Goal: Information Seeking & Learning: Learn about a topic

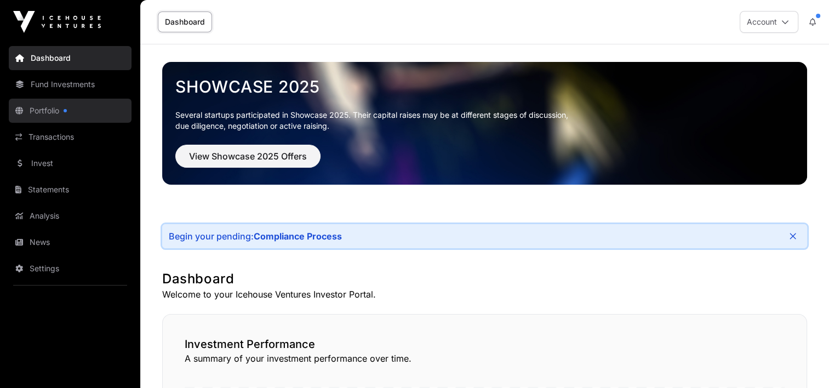
click at [45, 119] on link "Portfolio" at bounding box center [70, 111] width 123 height 24
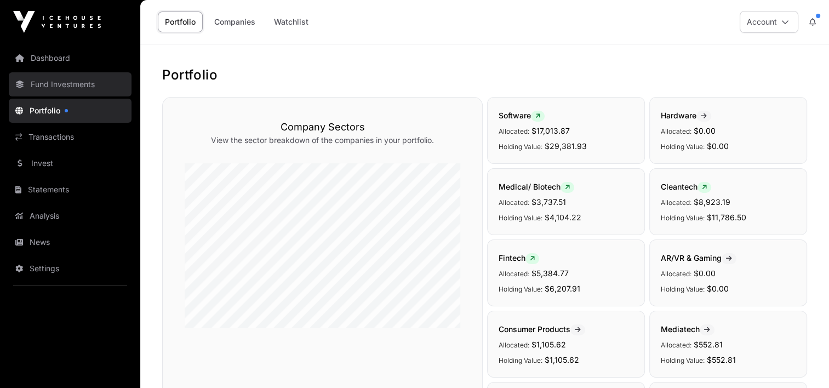
click at [65, 80] on link "Fund Investments" at bounding box center [70, 84] width 123 height 24
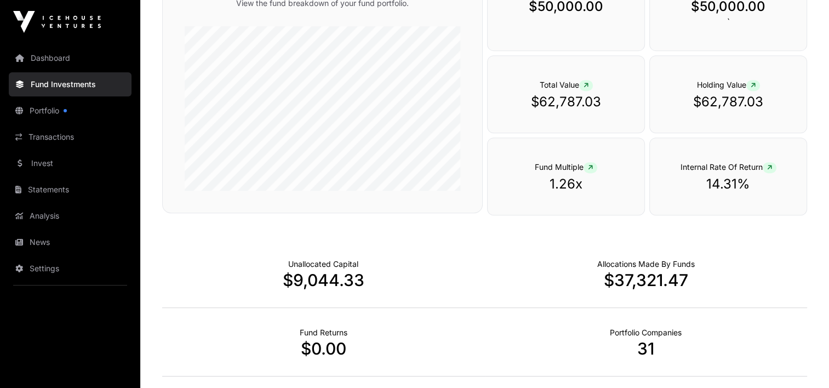
scroll to position [477, 0]
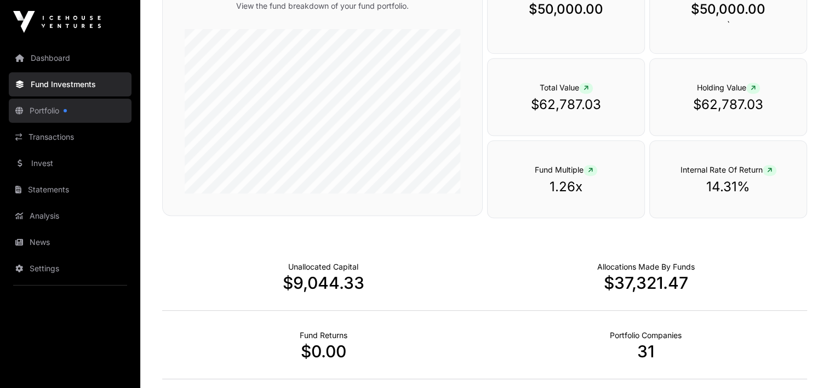
click at [72, 107] on link "Portfolio" at bounding box center [70, 111] width 123 height 24
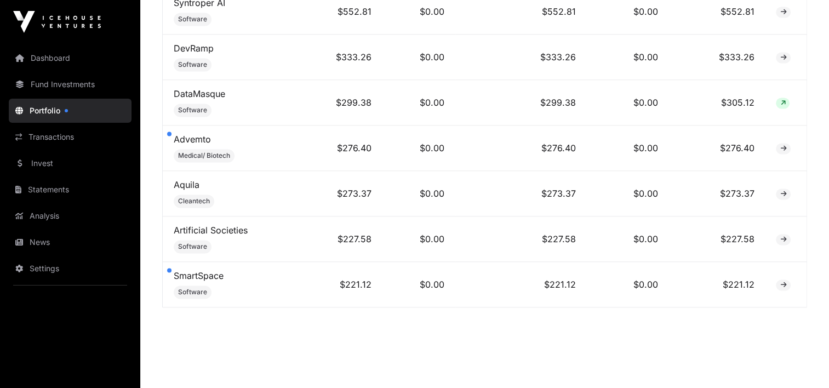
scroll to position [1641, 0]
click at [221, 274] on td "SmartSpace Software" at bounding box center [236, 283] width 146 height 45
click at [217, 270] on link "SmartSpace" at bounding box center [199, 275] width 50 height 11
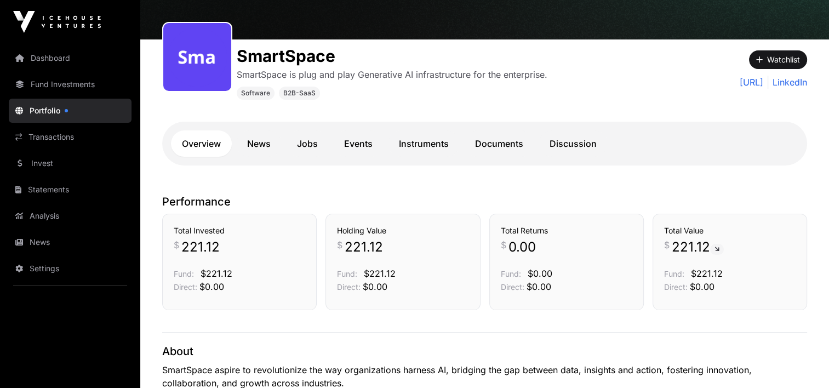
scroll to position [110, 0]
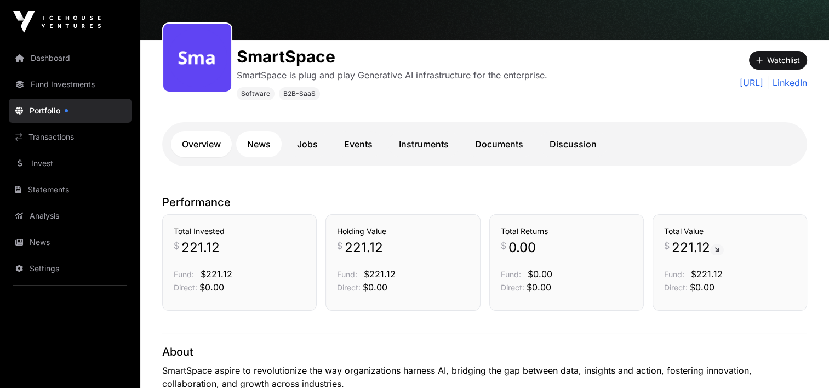
click at [250, 137] on link "News" at bounding box center [258, 144] width 45 height 26
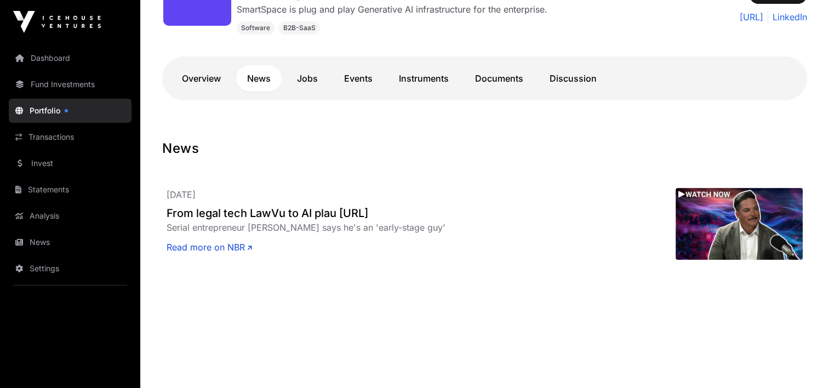
scroll to position [178, 0]
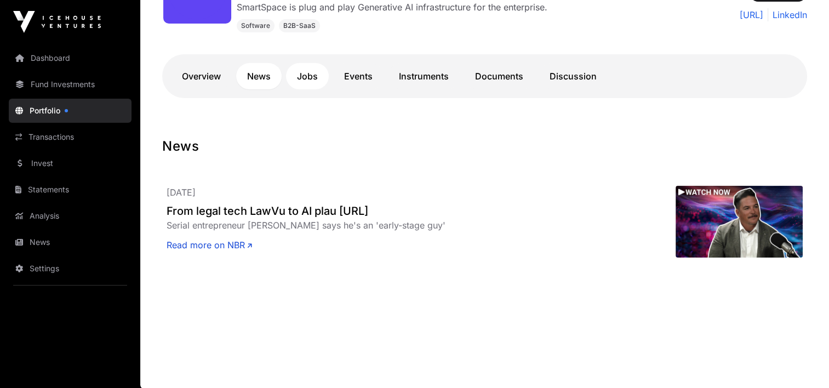
click at [304, 83] on link "Jobs" at bounding box center [307, 76] width 43 height 26
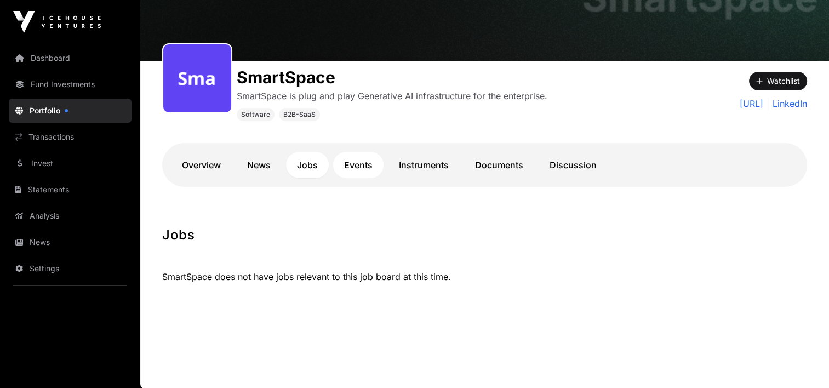
click at [349, 170] on link "Events" at bounding box center [358, 165] width 50 height 26
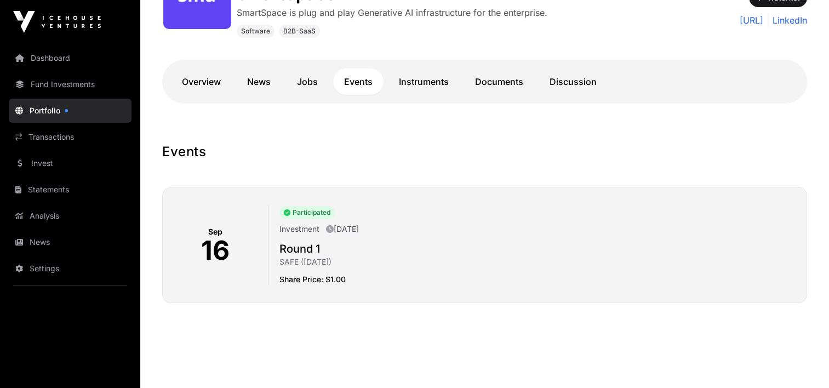
scroll to position [178, 0]
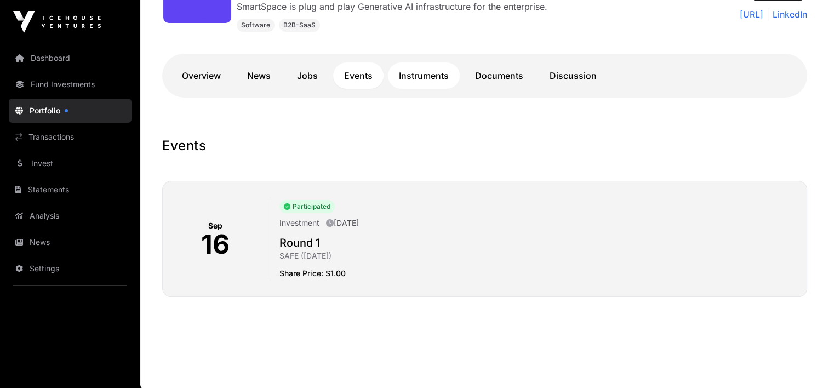
click at [433, 79] on link "Instruments" at bounding box center [424, 75] width 72 height 26
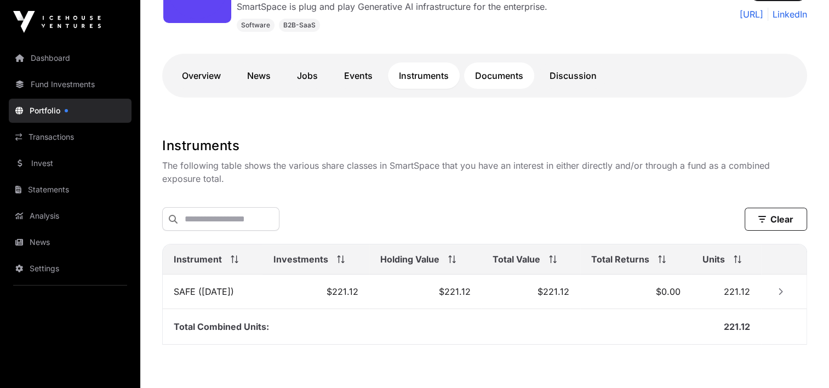
click at [474, 72] on link "Documents" at bounding box center [499, 75] width 70 height 26
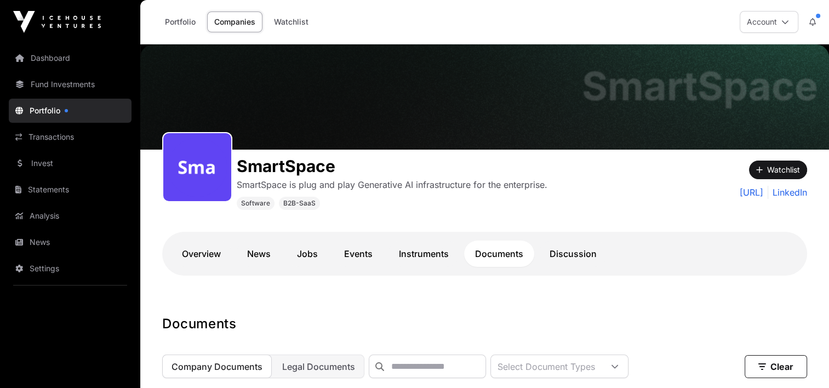
click at [49, 106] on link "Portfolio" at bounding box center [70, 111] width 123 height 24
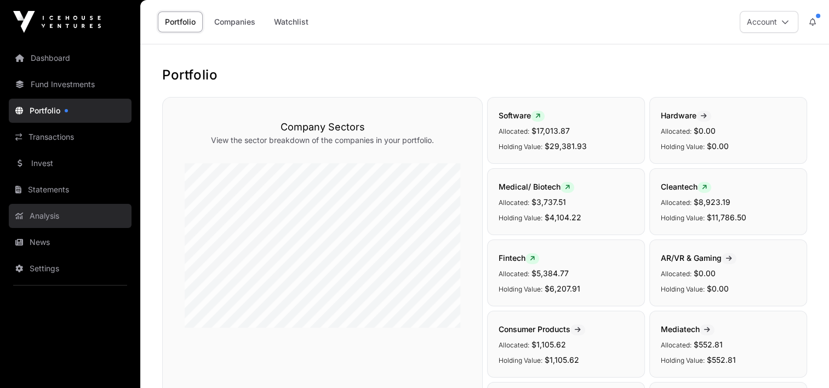
click at [41, 210] on link "Analysis" at bounding box center [70, 216] width 123 height 24
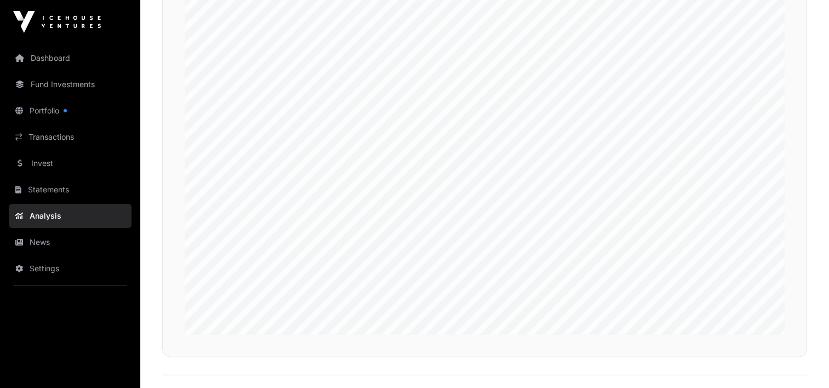
scroll to position [2628, 0]
click at [55, 110] on link "Portfolio" at bounding box center [70, 111] width 123 height 24
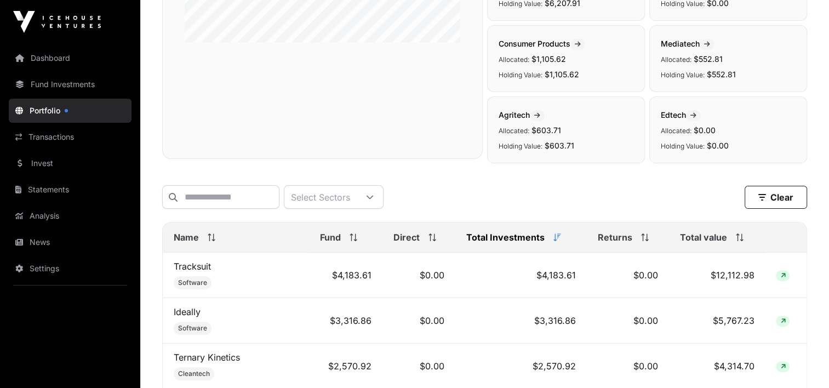
scroll to position [271, 0]
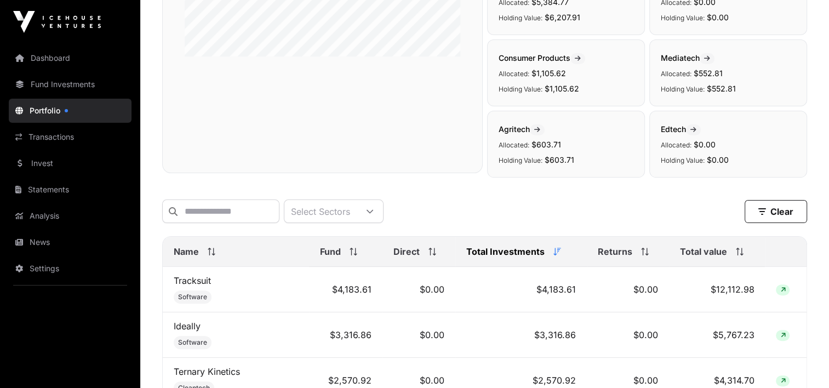
click at [472, 258] on span "Total Investments" at bounding box center [505, 251] width 78 height 13
click at [636, 258] on div "Returns" at bounding box center [628, 251] width 60 height 13
click at [637, 255] on span at bounding box center [643, 252] width 12 height 8
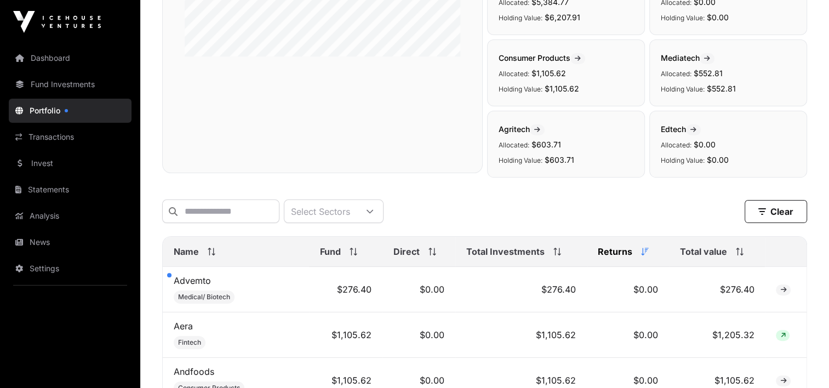
click at [620, 258] on span "Returns" at bounding box center [615, 251] width 35 height 13
drag, startPoint x: 620, startPoint y: 258, endPoint x: 606, endPoint y: 259, distance: 14.8
click at [615, 257] on span "Returns" at bounding box center [615, 251] width 35 height 13
click at [515, 258] on span "Total Investments" at bounding box center [505, 251] width 78 height 13
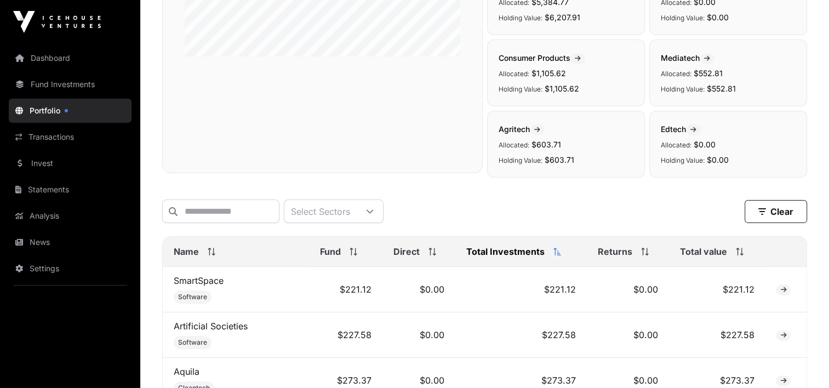
click at [563, 213] on div "Select Sectors Clear" at bounding box center [484, 211] width 645 height 24
